Goal: Information Seeking & Learning: Learn about a topic

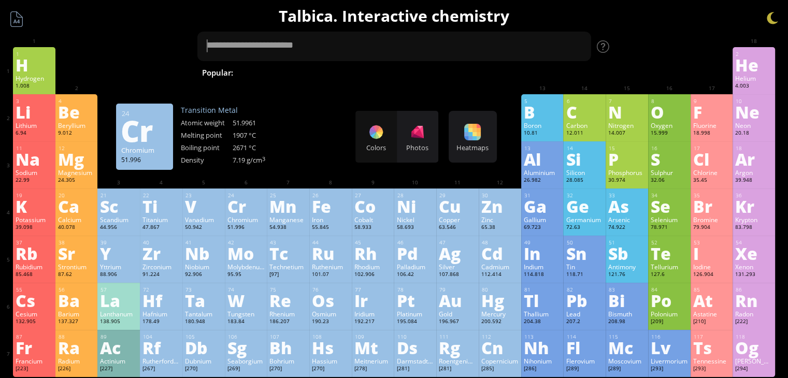
click at [240, 209] on div "Cr" at bounding box center [245, 206] width 37 height 17
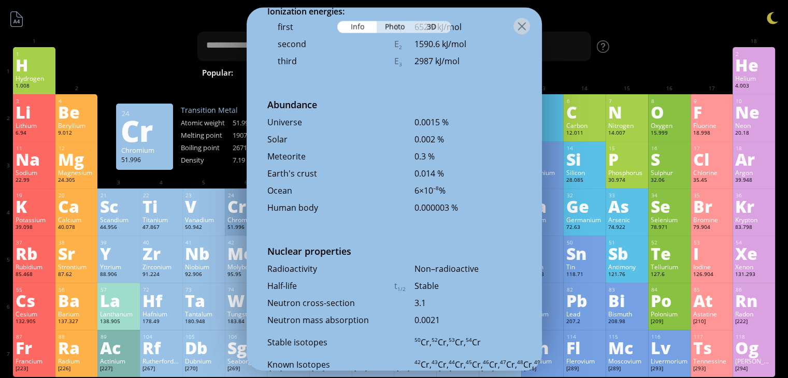
scroll to position [2211, 0]
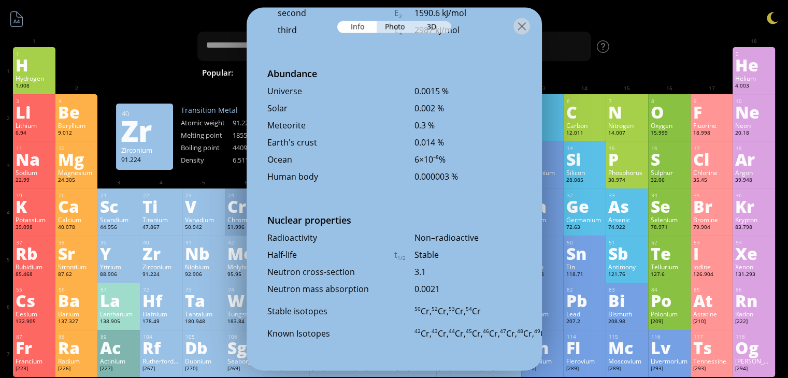
click at [149, 249] on div "Zr" at bounding box center [160, 253] width 37 height 17
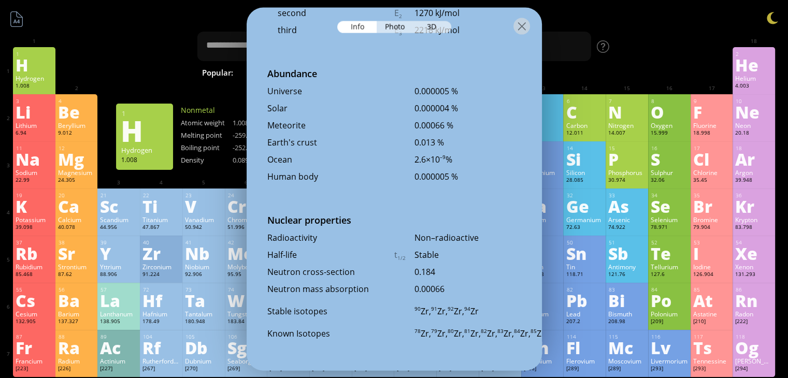
click at [33, 83] on div "1.008" at bounding box center [34, 86] width 37 height 8
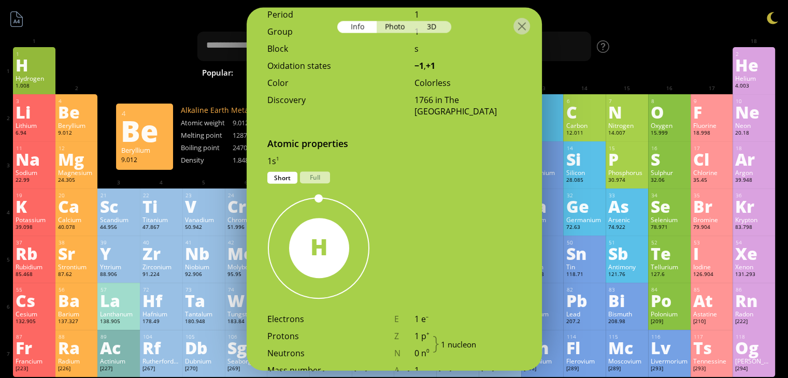
scroll to position [402, 0]
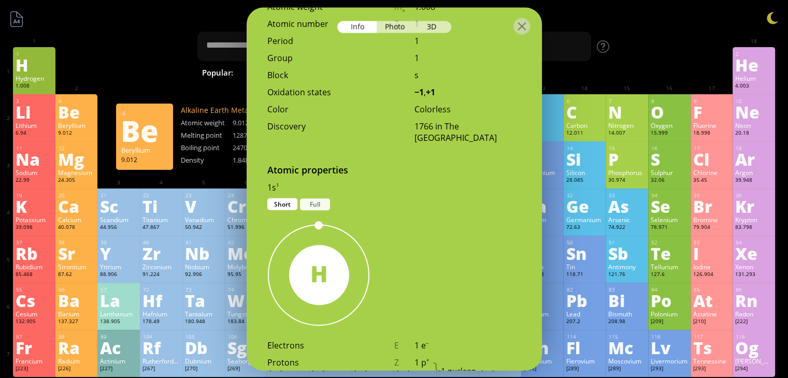
click at [306, 198] on div "Full" at bounding box center [315, 204] width 30 height 12
click at [288, 198] on div "Short" at bounding box center [282, 204] width 30 height 12
click at [312, 198] on div "Full" at bounding box center [315, 204] width 30 height 12
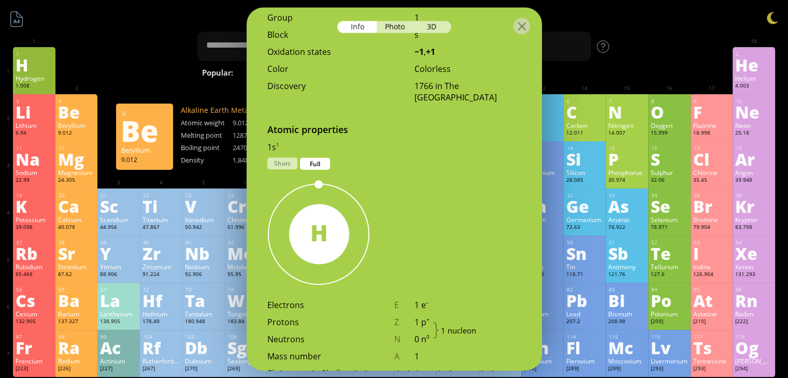
scroll to position [541, 0]
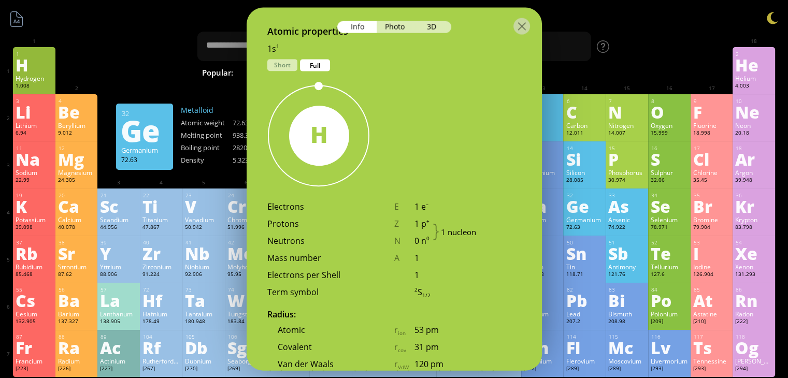
click at [593, 232] on div "72.63" at bounding box center [584, 228] width 37 height 8
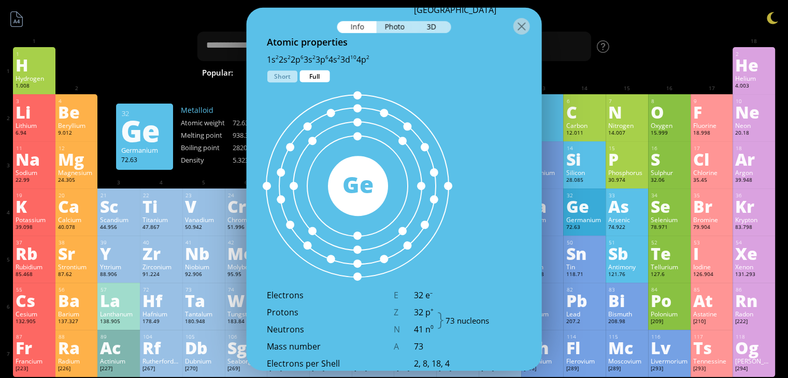
scroll to position [563, 0]
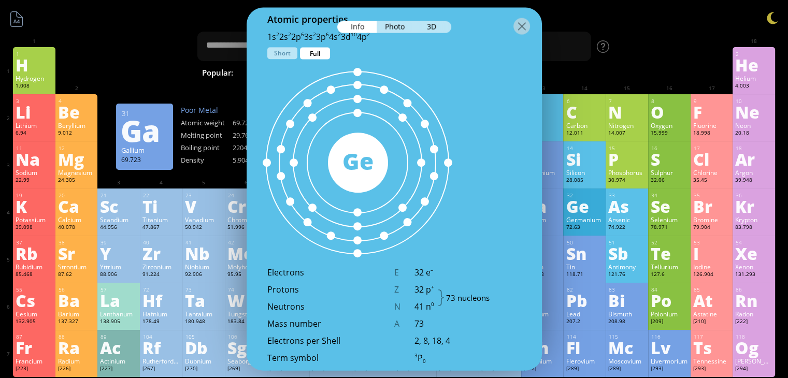
click at [281, 47] on div "[Ar]4s 2 3d 10 4p 2 1s 2 2s 2 2p 6 3s 2 3p 6 4s 2 3d 10 4p 2 Short Full" at bounding box center [394, 39] width 295 height 17
click at [282, 58] on div "Short" at bounding box center [282, 53] width 30 height 12
click at [313, 53] on div "Full" at bounding box center [315, 53] width 30 height 12
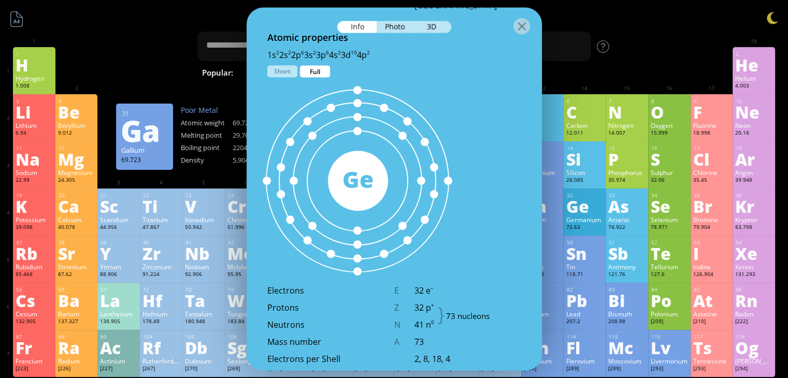
scroll to position [528, 0]
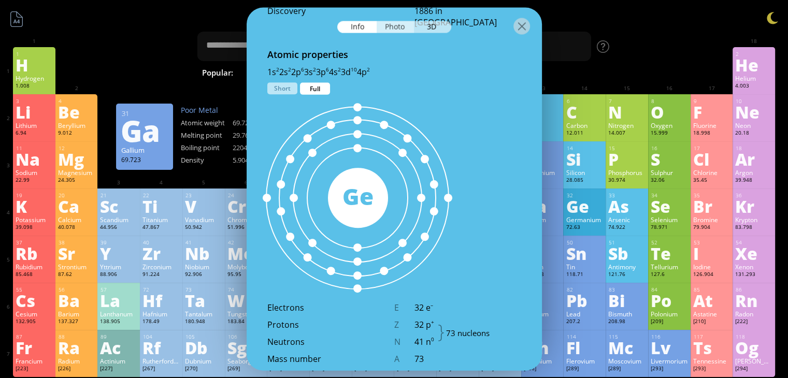
click at [396, 28] on div "Photo" at bounding box center [395, 27] width 37 height 12
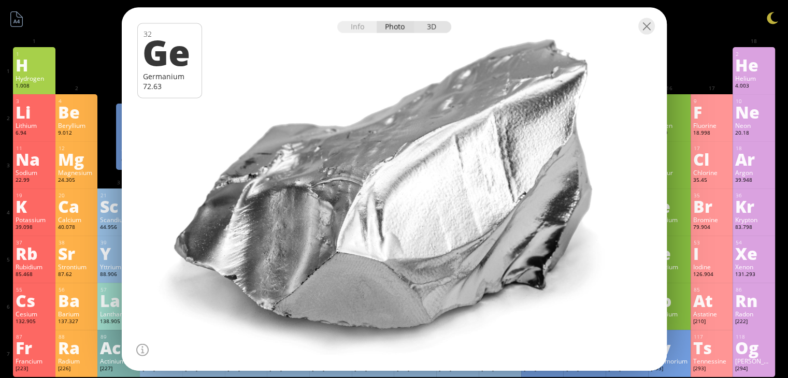
click at [434, 32] on div "3D" at bounding box center [432, 27] width 37 height 12
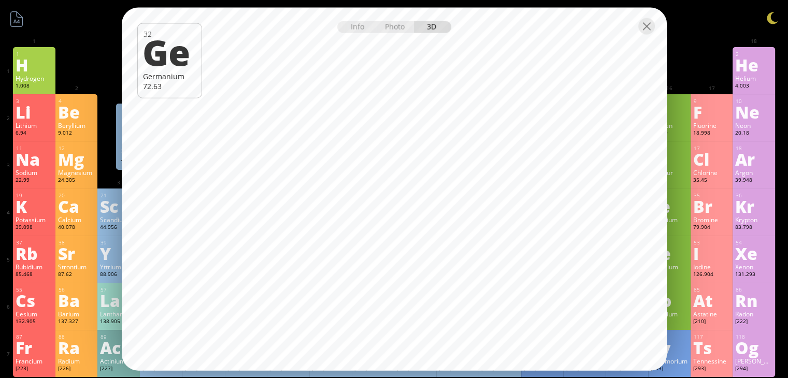
click at [101, 210] on div "Sc" at bounding box center [118, 206] width 37 height 17
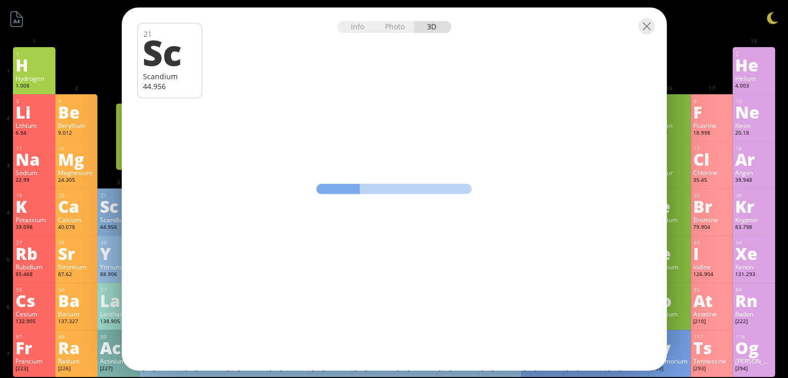
click at [35, 80] on div "Hydrogen" at bounding box center [34, 78] width 37 height 8
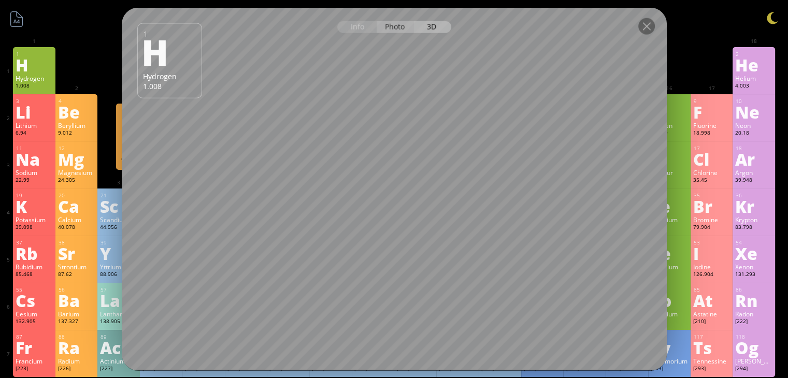
click at [397, 32] on div "Photo" at bounding box center [395, 27] width 37 height 12
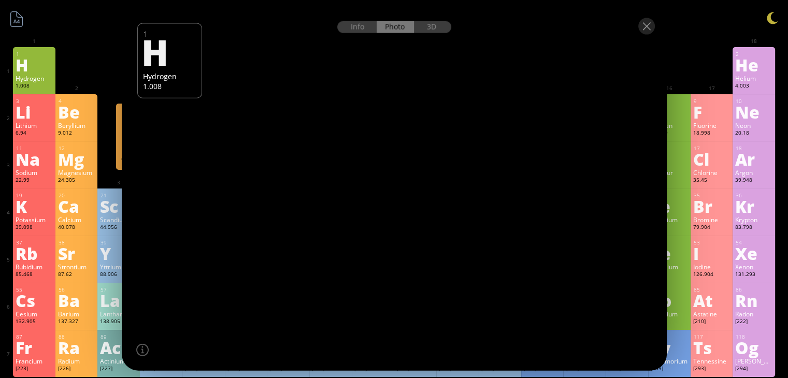
drag, startPoint x: 400, startPoint y: 206, endPoint x: 364, endPoint y: 204, distance: 36.3
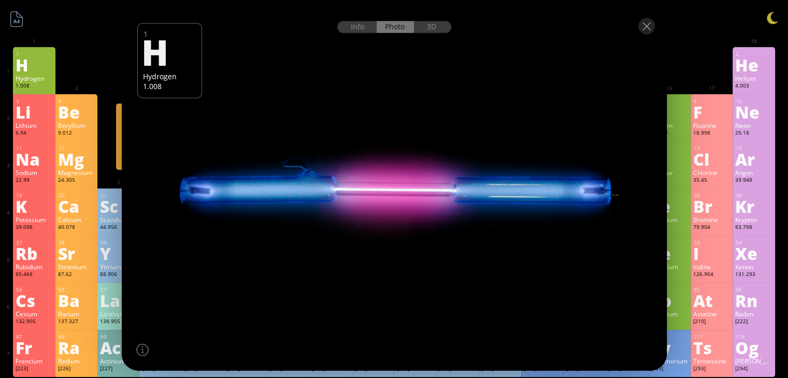
click at [364, 204] on div at bounding box center [394, 189] width 551 height 367
click at [28, 111] on div "Li" at bounding box center [34, 112] width 37 height 17
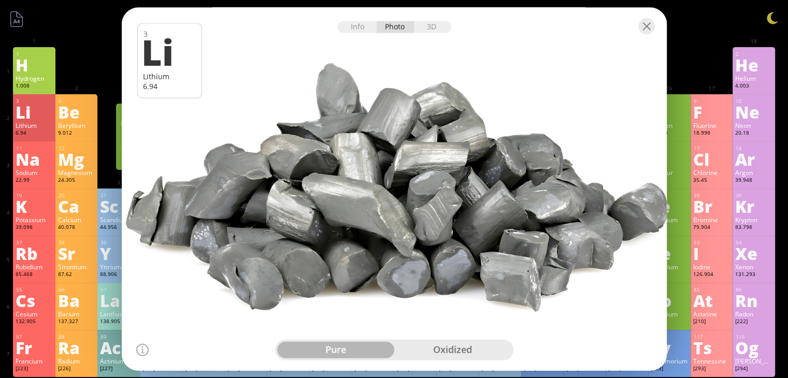
click at [674, 261] on div "Te" at bounding box center [668, 253] width 37 height 17
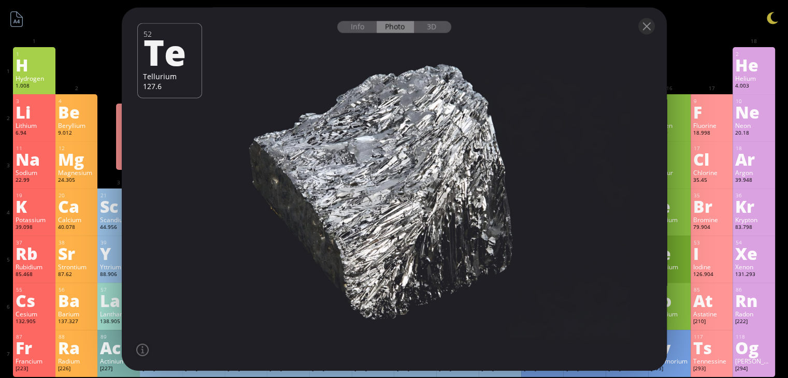
click at [715, 274] on div "126.904" at bounding box center [711, 275] width 37 height 8
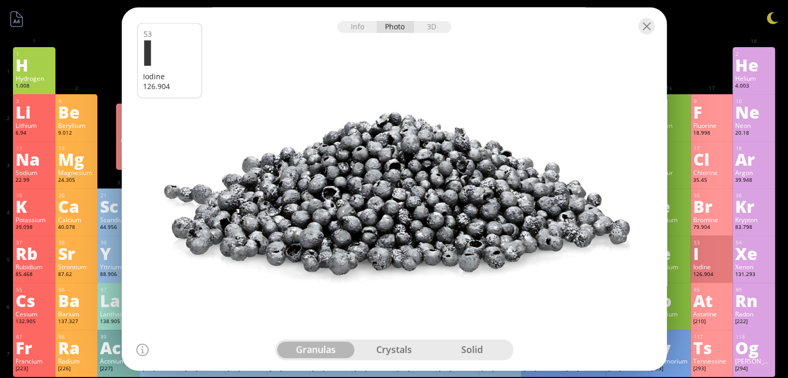
click at [719, 304] on div "At" at bounding box center [711, 300] width 37 height 17
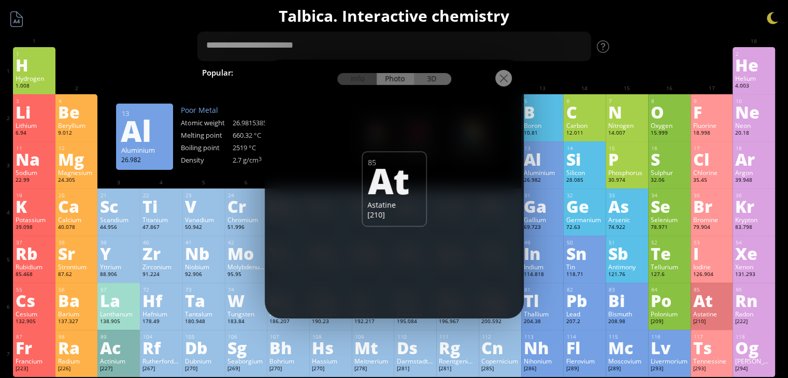
click at [431, 74] on div "3D" at bounding box center [432, 79] width 37 height 12
click at [617, 309] on div "Bi" at bounding box center [626, 300] width 37 height 17
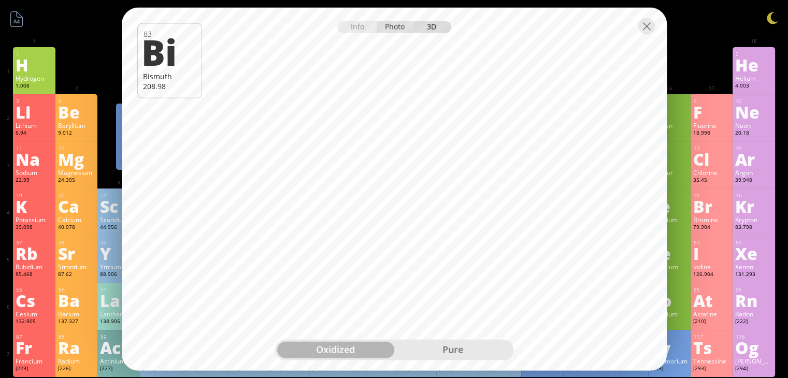
click at [388, 32] on div "Photo" at bounding box center [395, 27] width 37 height 12
click at [78, 349] on div "Ra" at bounding box center [76, 347] width 37 height 17
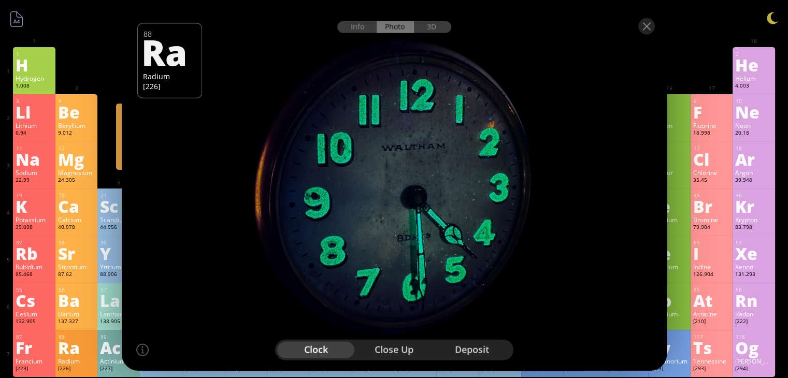
click at [81, 317] on div "Barium" at bounding box center [76, 314] width 37 height 8
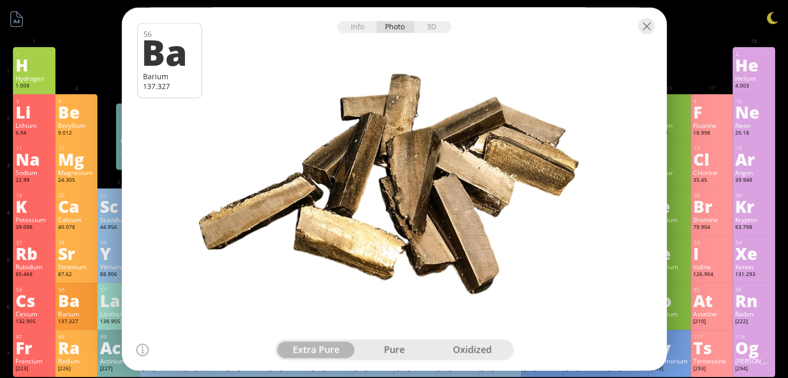
click at [108, 351] on div "Ac" at bounding box center [118, 347] width 37 height 17
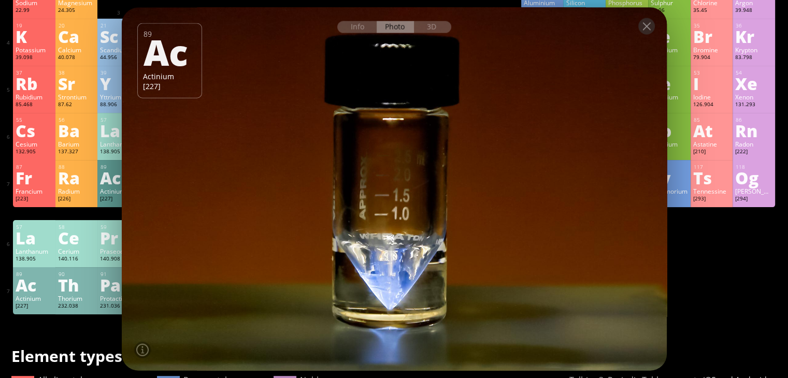
scroll to position [207, 0]
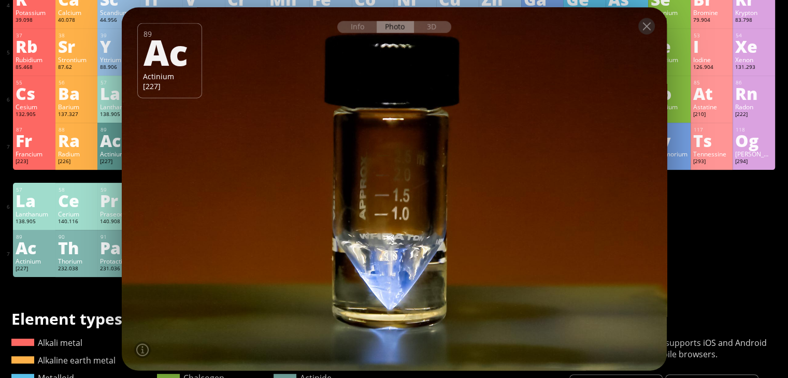
click at [71, 207] on div "Ce" at bounding box center [76, 200] width 37 height 17
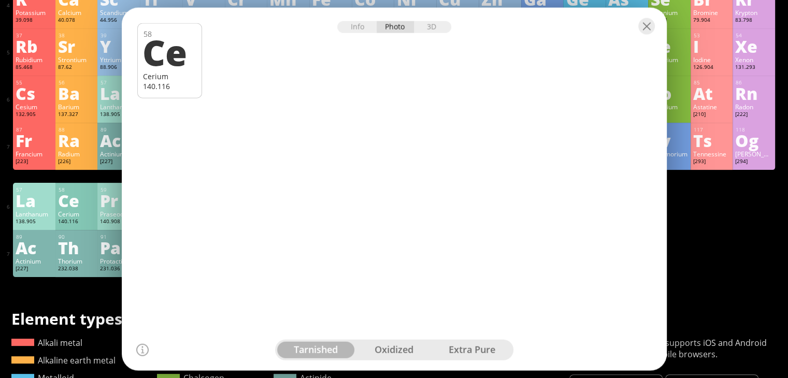
click at [111, 293] on div "Summary Molecular formula Molecular weight Exact mass Monoisotopic mass Classif…" at bounding box center [394, 232] width 788 height 878
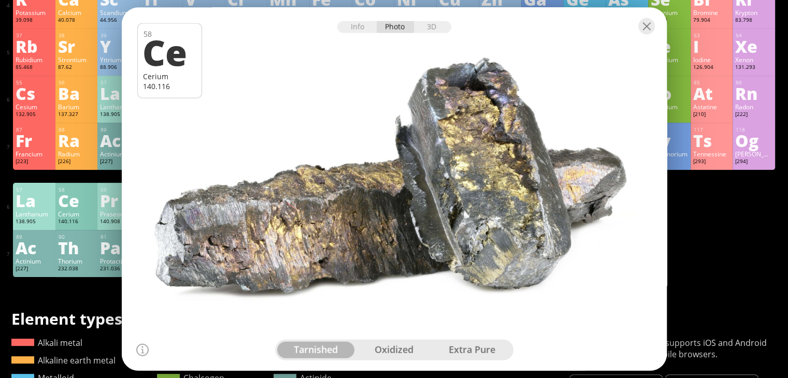
click at [645, 36] on div at bounding box center [394, 26] width 545 height 36
click at [646, 30] on div at bounding box center [646, 26] width 17 height 17
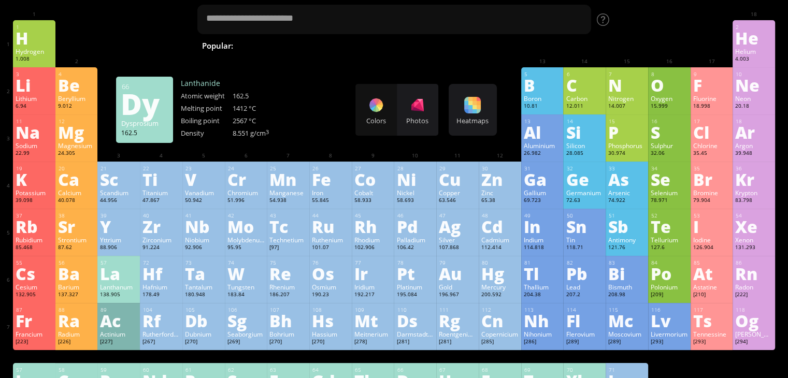
scroll to position [0, 0]
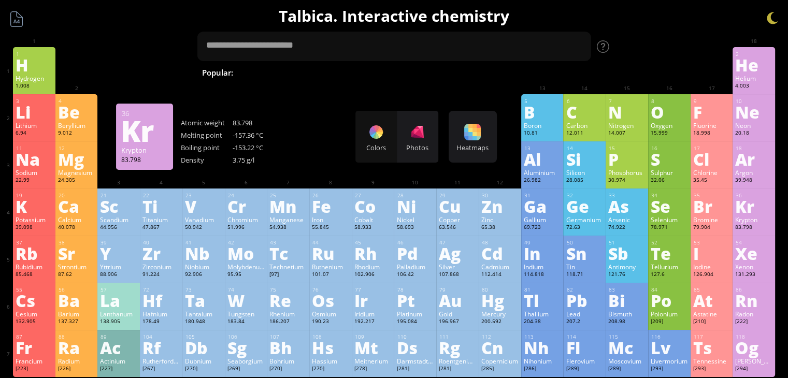
click at [768, 208] on div "Kr" at bounding box center [753, 206] width 37 height 17
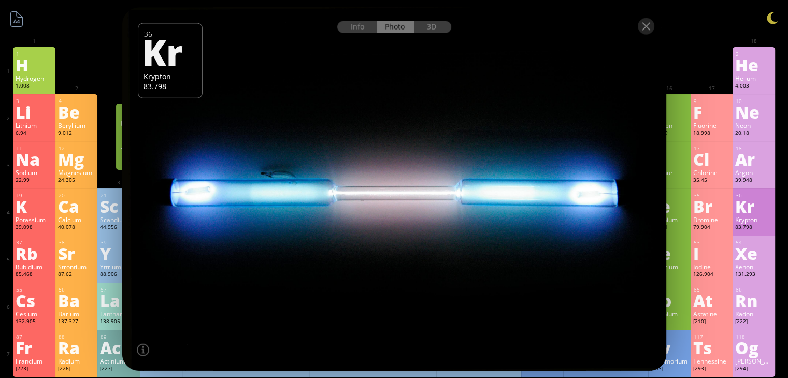
click at [688, 249] on div "Te" at bounding box center [668, 253] width 37 height 17
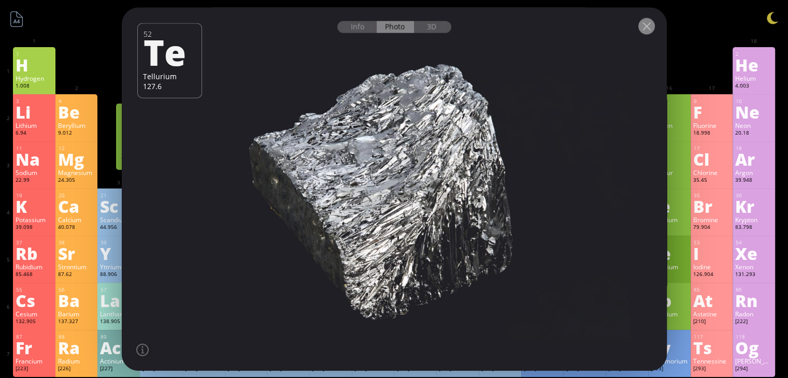
click at [649, 26] on div at bounding box center [646, 26] width 17 height 17
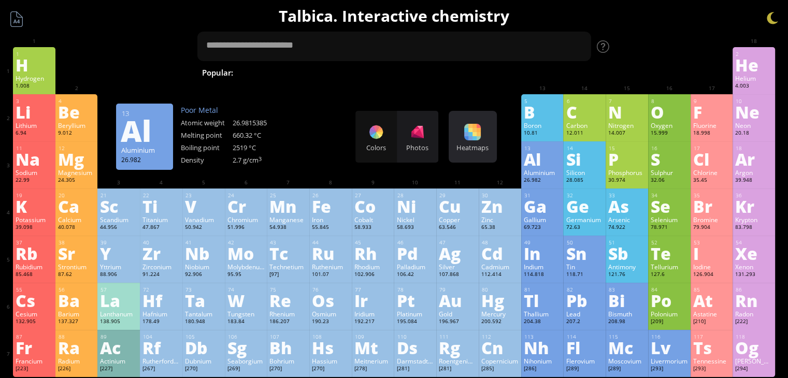
click at [494, 146] on div "Heatmaps" at bounding box center [472, 147] width 43 height 9
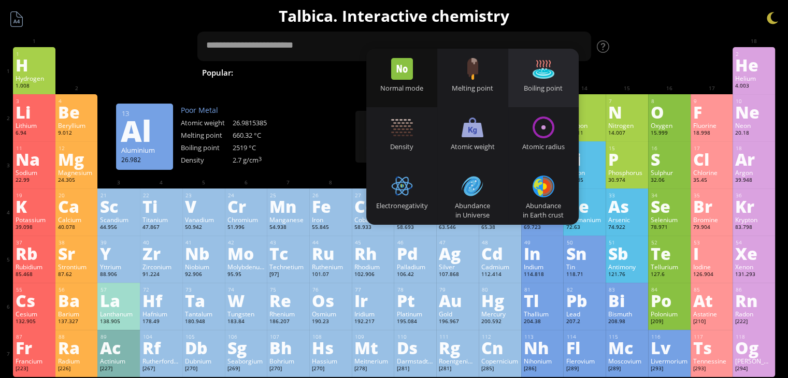
click at [534, 98] on div "Boiling point" at bounding box center [543, 78] width 71 height 59
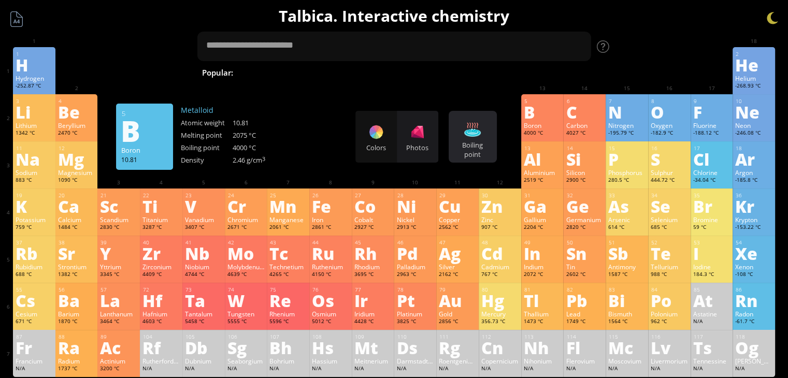
click at [472, 146] on div "Boiling point" at bounding box center [472, 149] width 43 height 19
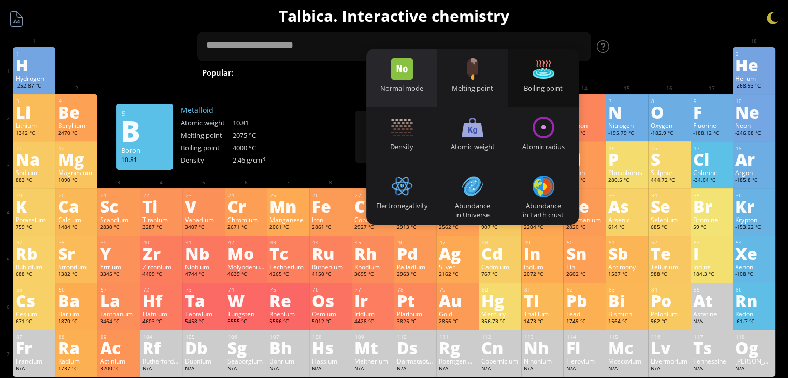
click at [431, 88] on div "Normal mode" at bounding box center [401, 87] width 71 height 9
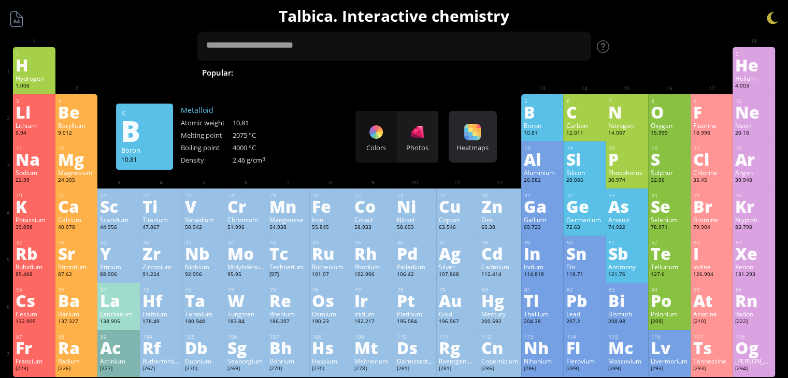
click at [477, 138] on div at bounding box center [472, 132] width 17 height 17
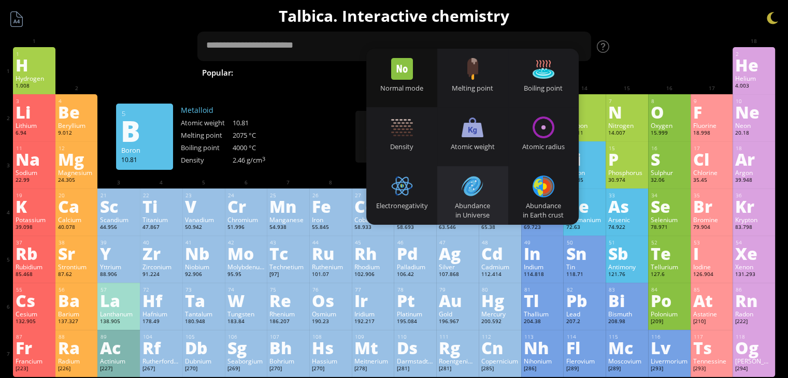
click at [479, 192] on div at bounding box center [472, 187] width 22 height 22
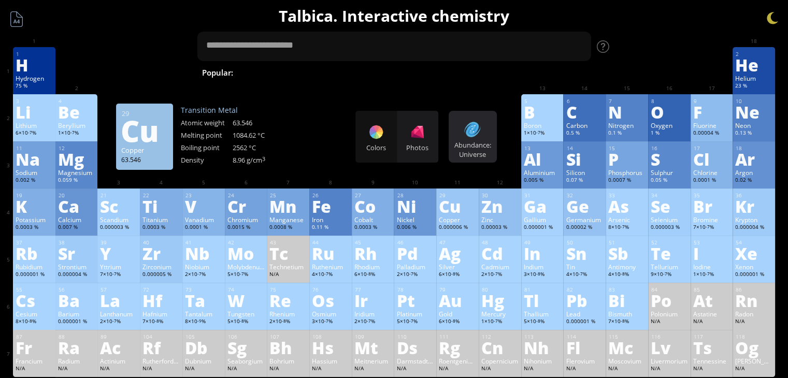
click at [475, 143] on div "Abundance: Universe" at bounding box center [472, 149] width 43 height 19
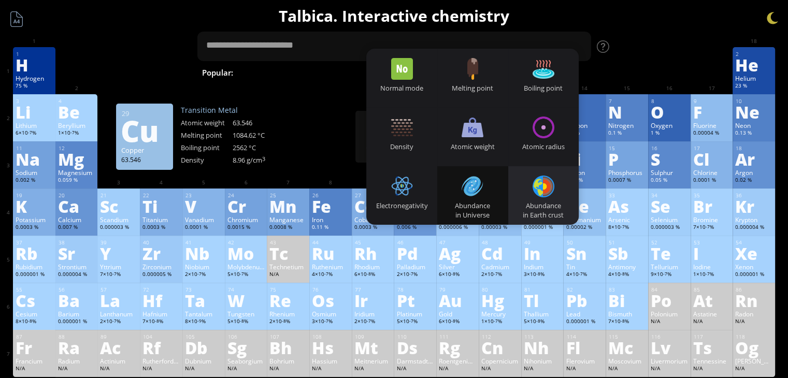
click at [524, 194] on div "Abundance in Earth crust" at bounding box center [543, 195] width 71 height 59
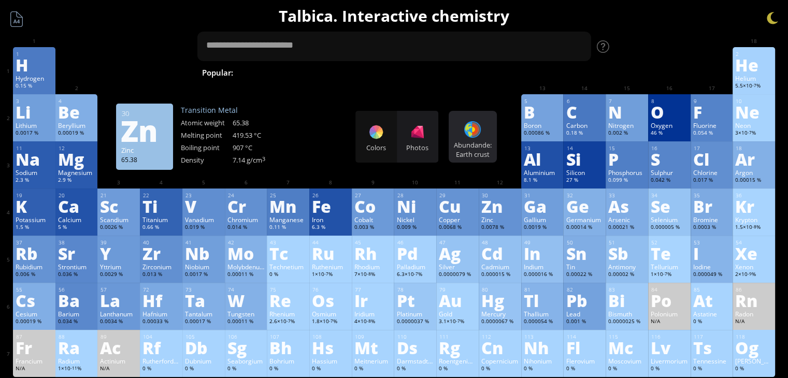
click at [483, 149] on div "Abundande: Earth crust" at bounding box center [472, 149] width 43 height 19
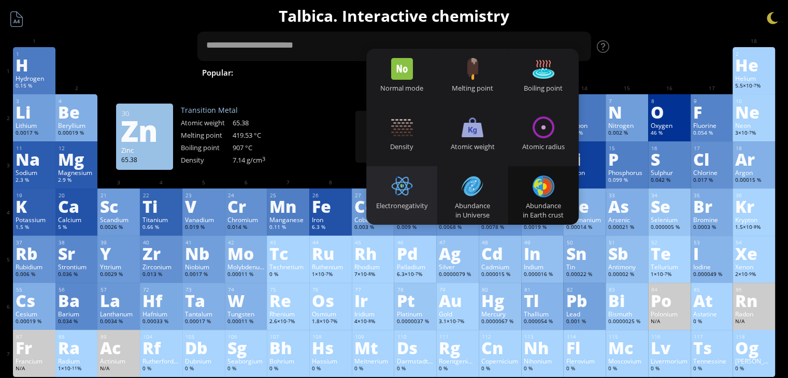
click at [413, 177] on div at bounding box center [402, 187] width 22 height 22
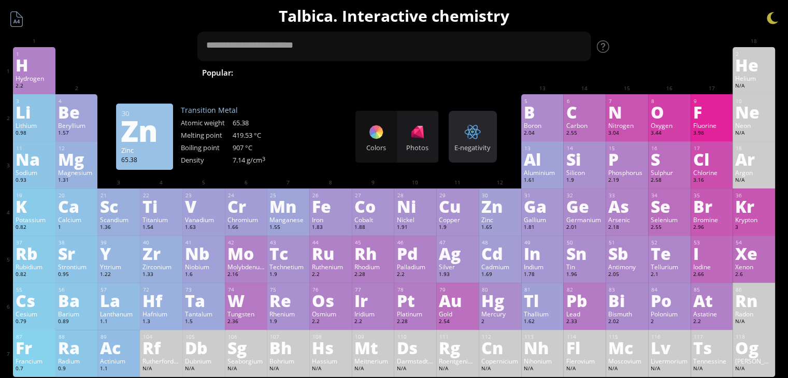
click at [475, 149] on div "E-negativity" at bounding box center [472, 147] width 43 height 9
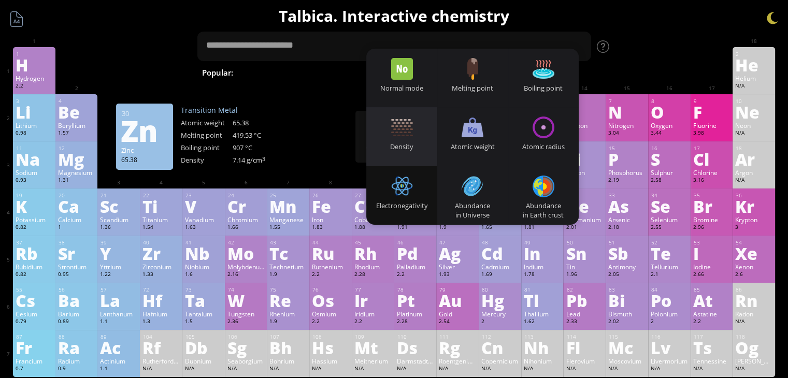
click at [426, 134] on div "Density" at bounding box center [401, 136] width 71 height 59
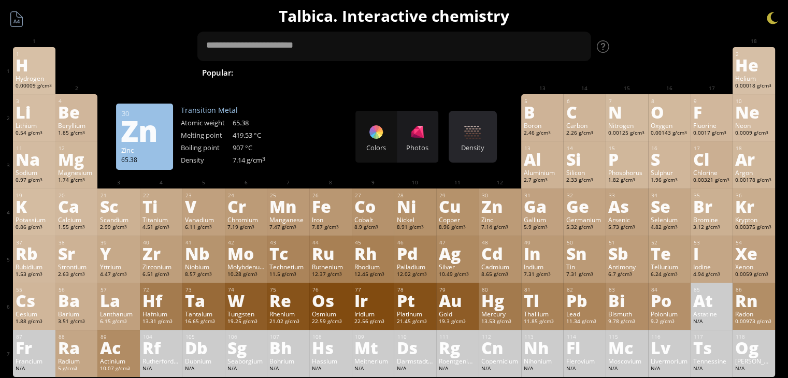
click at [474, 143] on div "Density" at bounding box center [472, 147] width 43 height 9
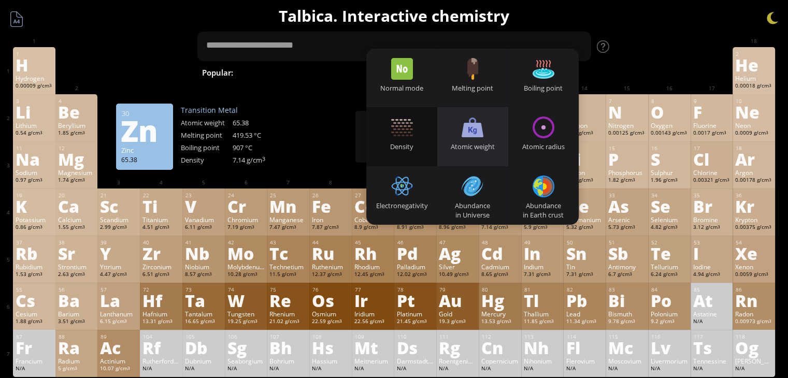
click at [493, 147] on div "Atomic weight" at bounding box center [472, 146] width 71 height 9
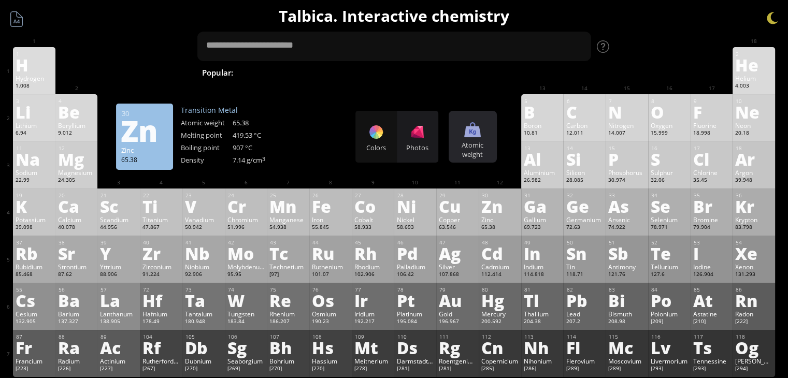
click at [486, 144] on div "Atomic weight" at bounding box center [472, 149] width 43 height 19
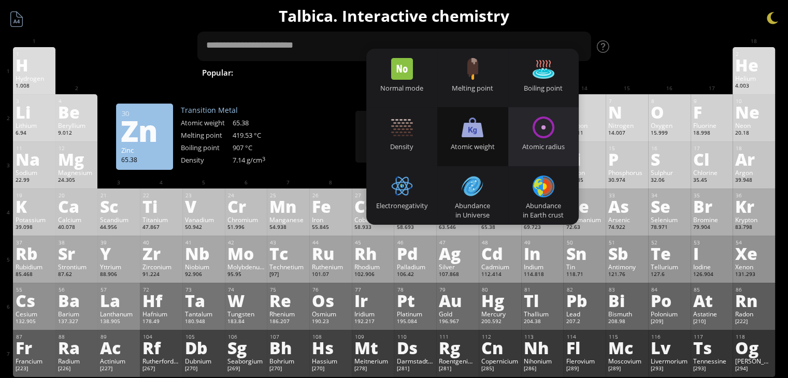
click at [550, 151] on div "Atomic radius" at bounding box center [543, 146] width 71 height 9
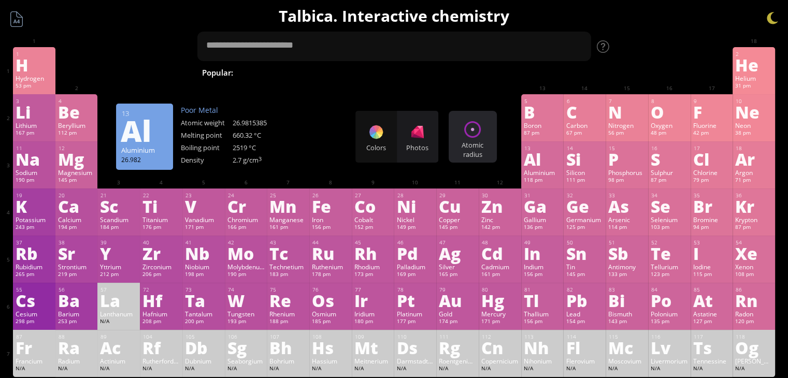
click at [481, 145] on div "Atomic radius" at bounding box center [472, 149] width 43 height 19
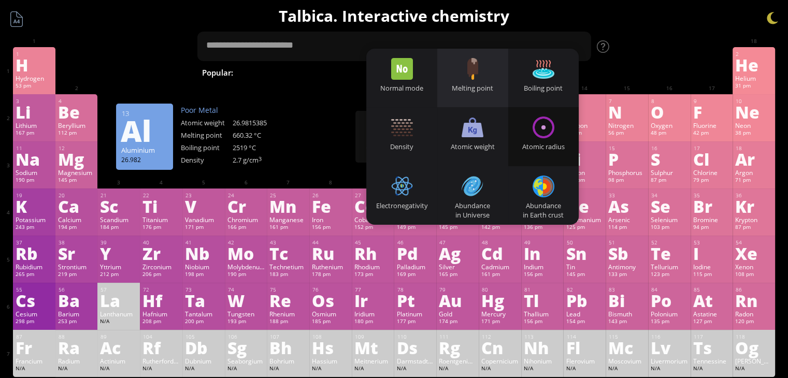
click at [481, 82] on div "Melting point" at bounding box center [472, 78] width 71 height 59
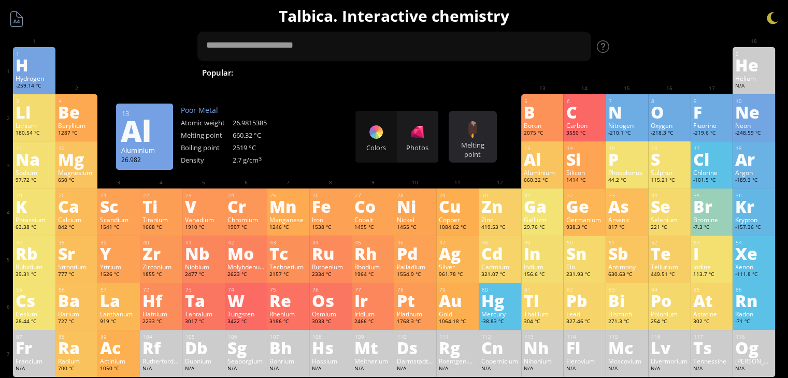
click at [481, 132] on div at bounding box center [472, 129] width 17 height 17
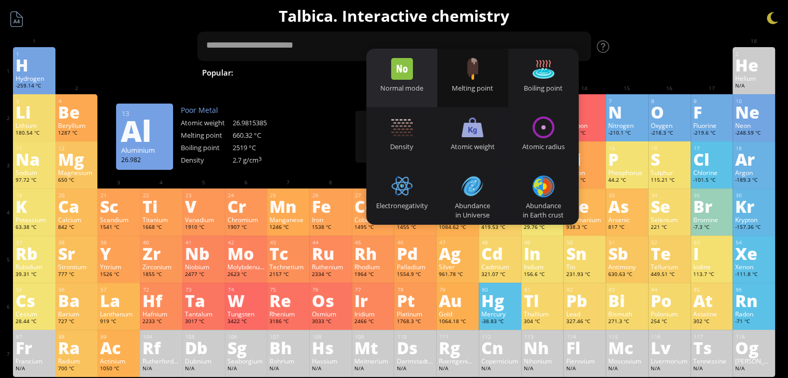
click at [411, 99] on div "Normal mode" at bounding box center [401, 78] width 71 height 59
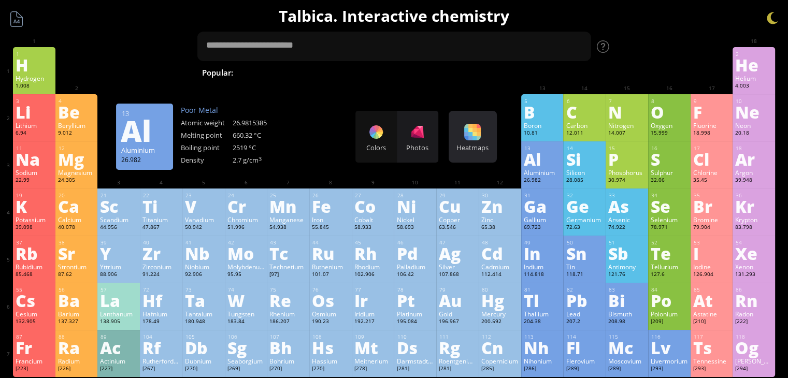
click at [461, 133] on div "Heatmaps Heatmaps Normal mode Melting point Boiling point Density Atomic weight…" at bounding box center [472, 137] width 48 height 52
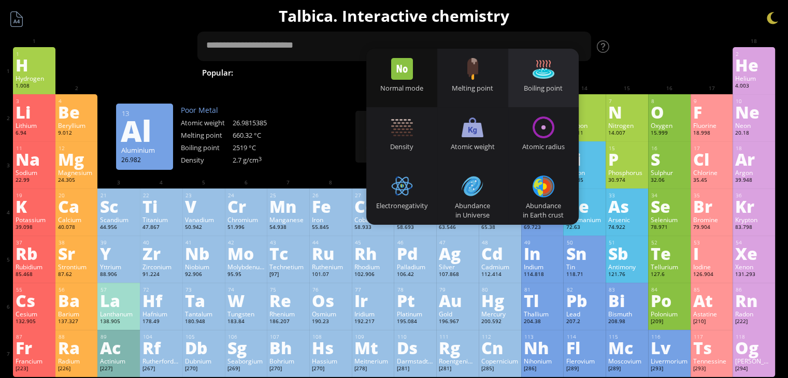
click at [543, 96] on div "Boiling point" at bounding box center [543, 78] width 71 height 59
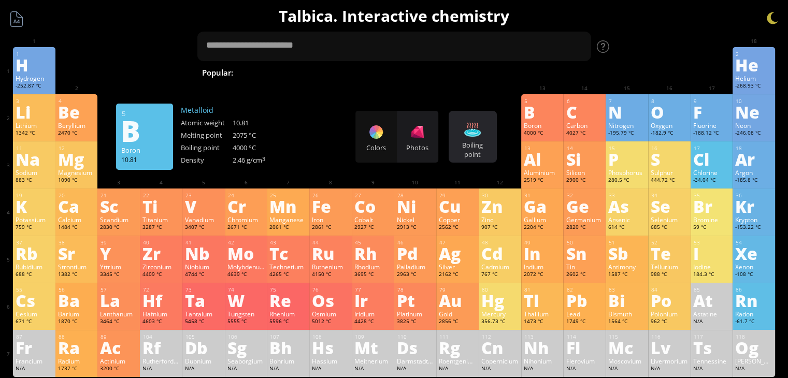
click at [477, 142] on div "Boiling point" at bounding box center [472, 149] width 43 height 19
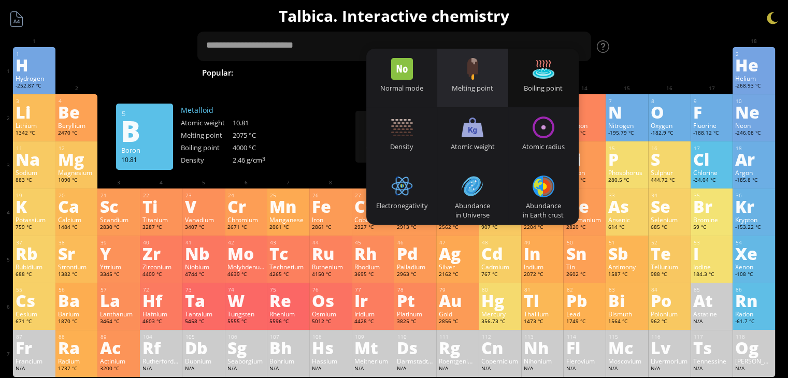
click at [483, 88] on div "Melting point" at bounding box center [472, 87] width 71 height 9
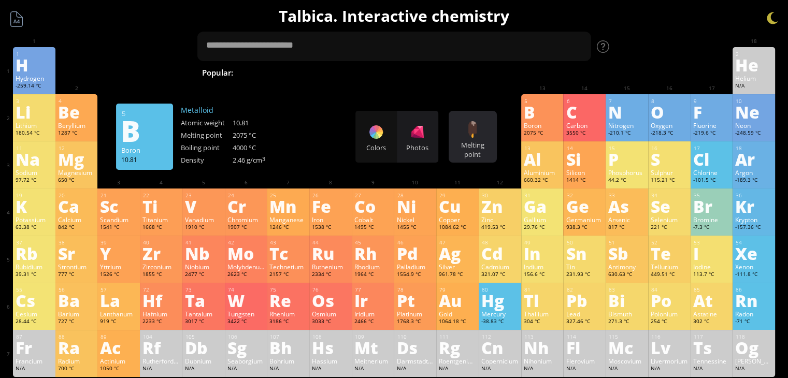
click at [493, 127] on div "Melting point Heatmaps Normal mode Melting point Boiling point Density Atomic w…" at bounding box center [472, 137] width 48 height 52
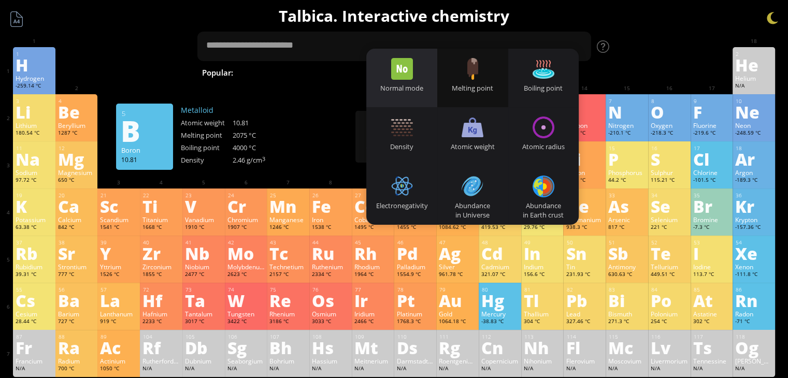
click at [427, 86] on div "Normal mode" at bounding box center [401, 87] width 71 height 9
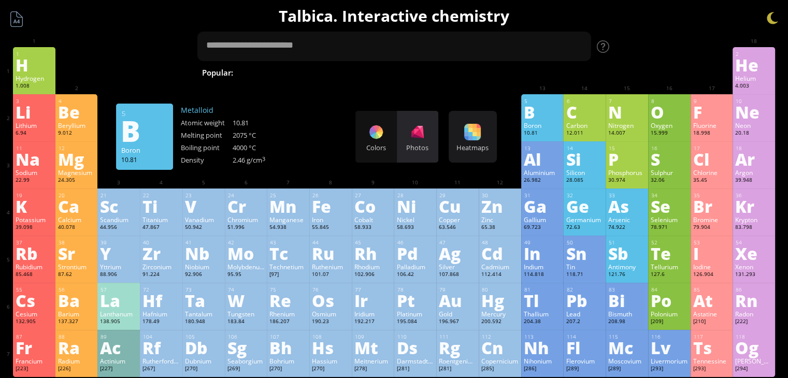
click at [430, 143] on div "Photos" at bounding box center [417, 147] width 41 height 9
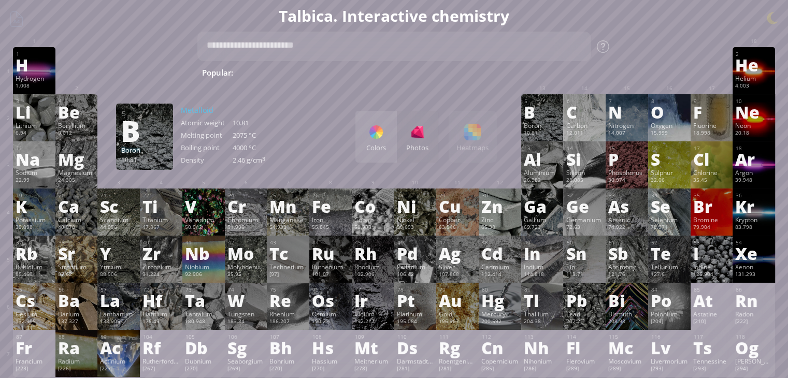
click at [388, 144] on div "Colors" at bounding box center [375, 147] width 41 height 9
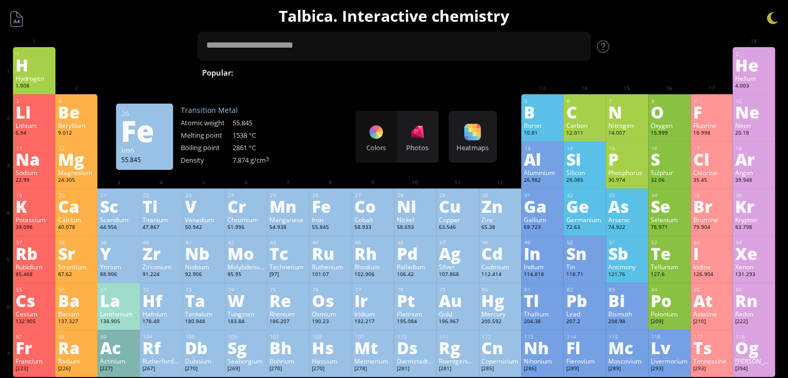
click at [742, 75] on span "[MEDICAL_DATA]" at bounding box center [780, 72] width 76 height 12
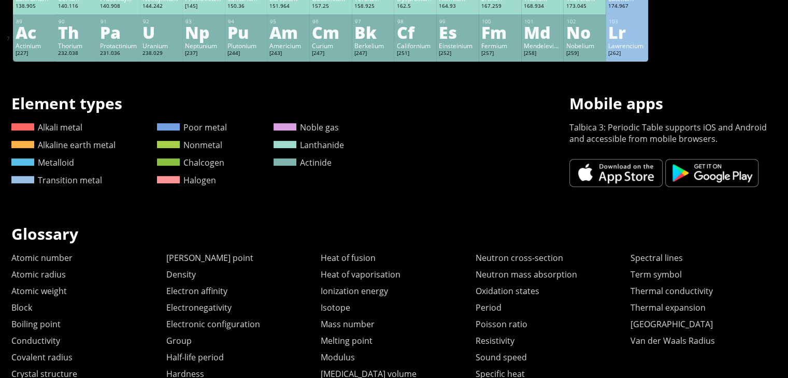
scroll to position [414, 0]
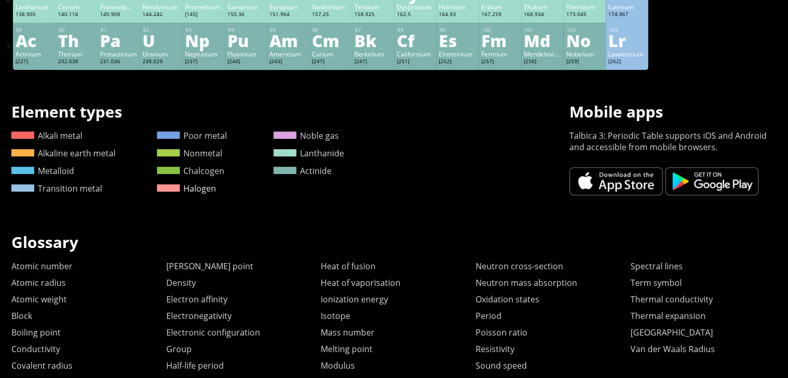
click at [210, 188] on link "Halogen" at bounding box center [186, 188] width 59 height 11
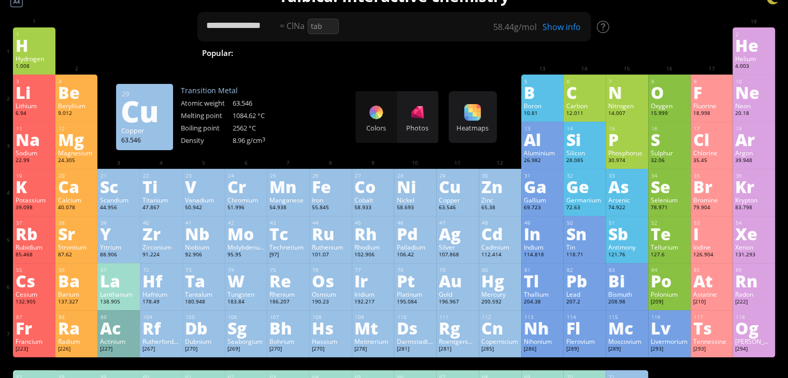
scroll to position [0, 0]
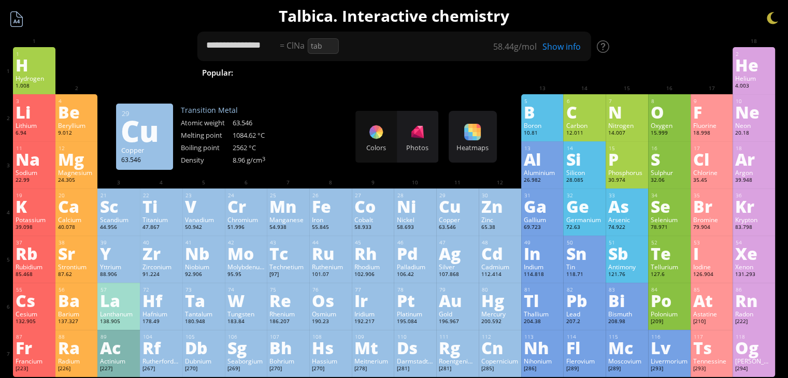
click at [20, 16] on div at bounding box center [17, 19] width 20 height 20
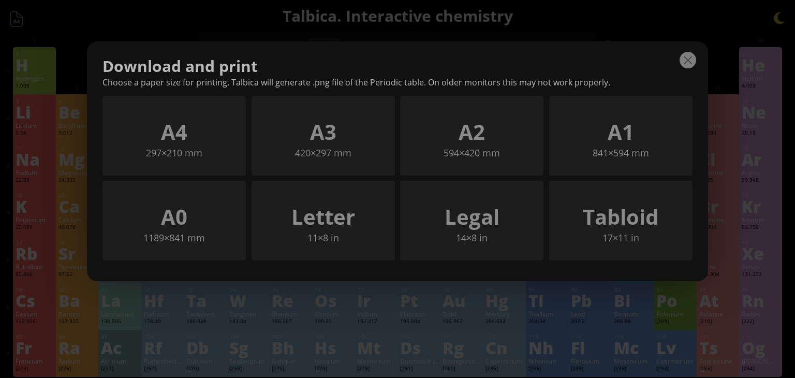
click at [691, 61] on div at bounding box center [688, 60] width 17 height 17
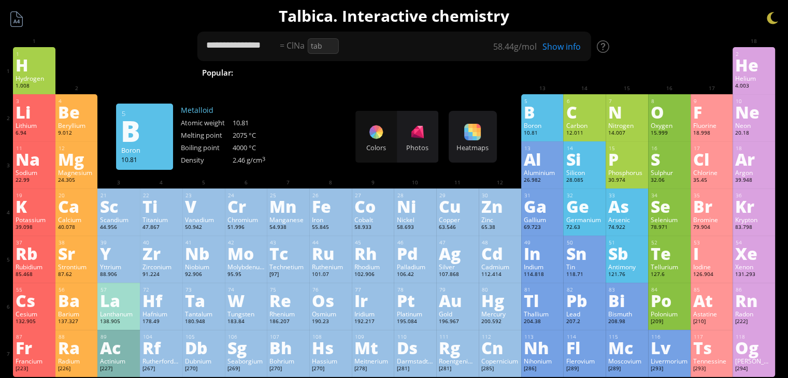
click at [320, 48] on div "tab" at bounding box center [322, 46] width 31 height 16
type textarea "****"
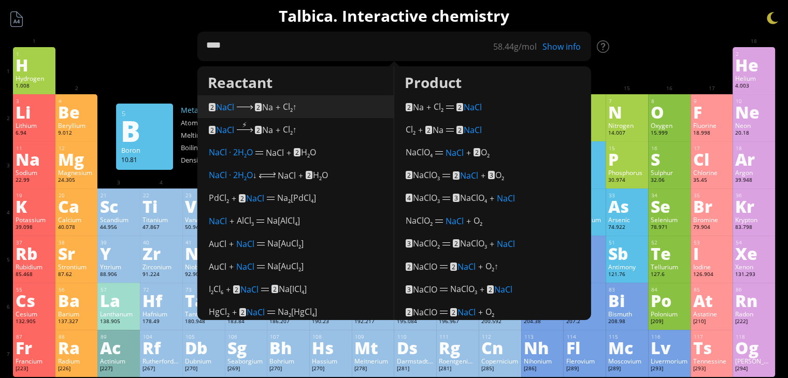
click at [313, 110] on div "2 NaCl (in solution) 2 Na (cathode) + Cl 2 ↑ (anode)" at bounding box center [295, 106] width 175 height 16
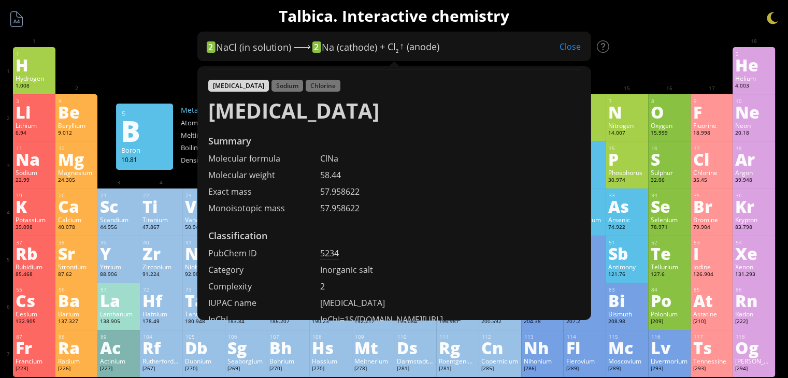
scroll to position [104, 0]
click at [169, 62] on div at bounding box center [161, 55] width 42 height 16
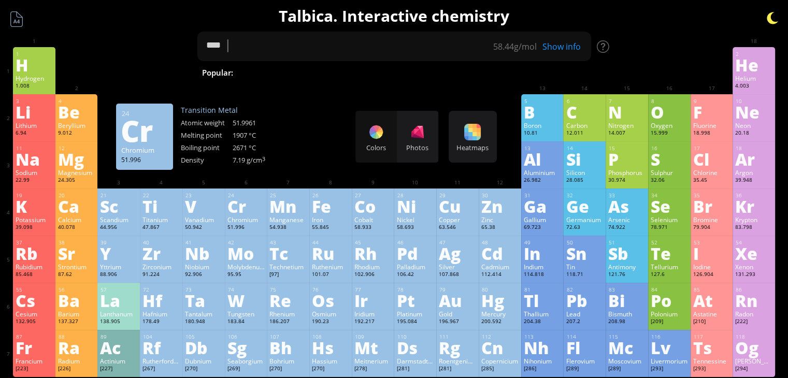
click at [773, 20] on div at bounding box center [772, 18] width 16 height 16
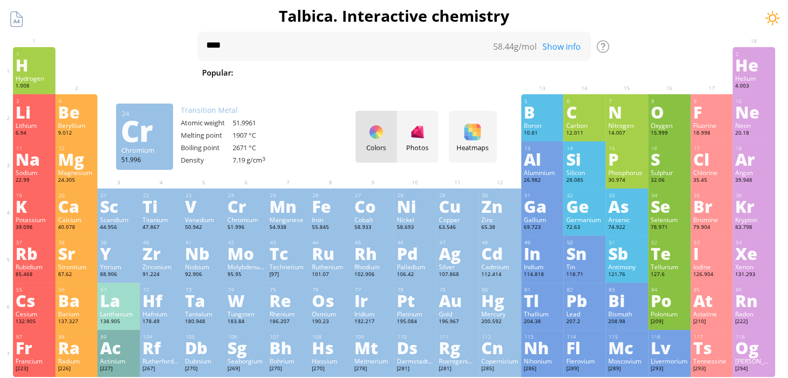
click at [773, 20] on div at bounding box center [772, 18] width 16 height 16
